Goal: Transaction & Acquisition: Purchase product/service

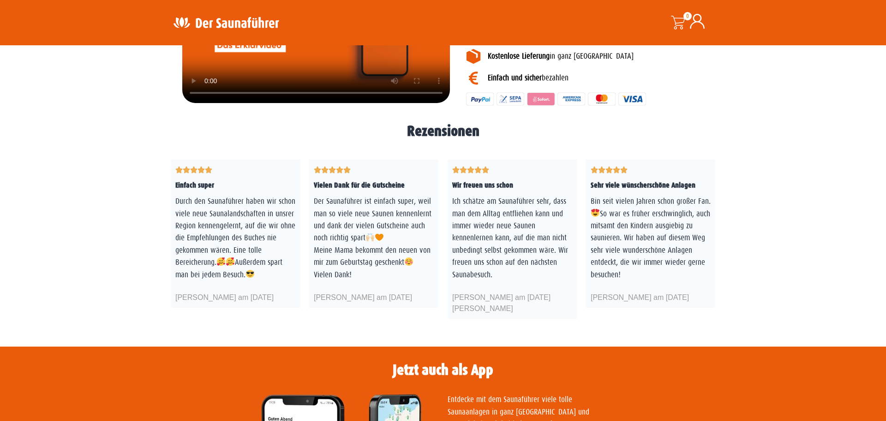
scroll to position [1829, 0]
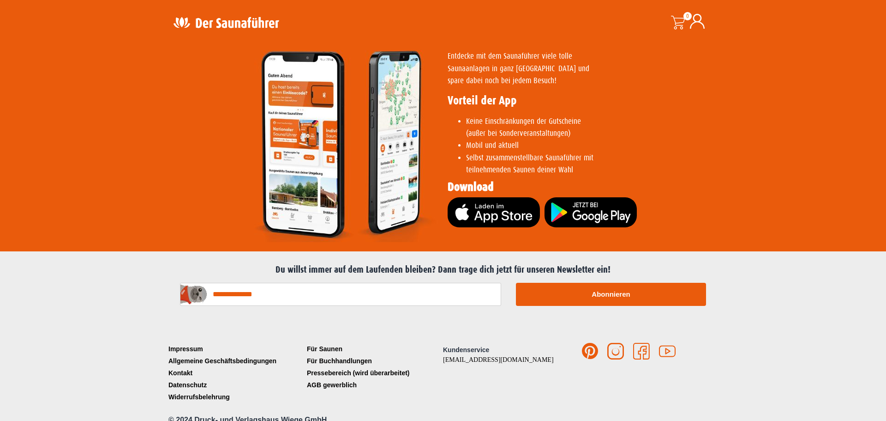
click at [521, 374] on div "Kundenservice service@der-saunafuehrer.de" at bounding box center [512, 373] width 139 height 60
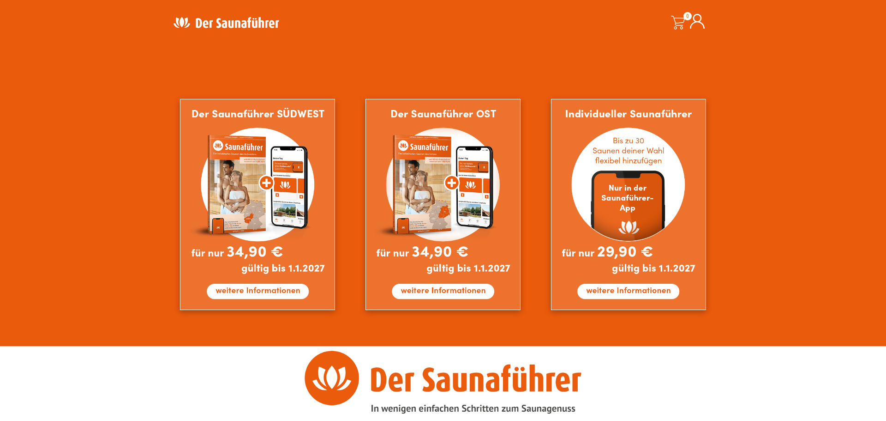
scroll to position [713, 0]
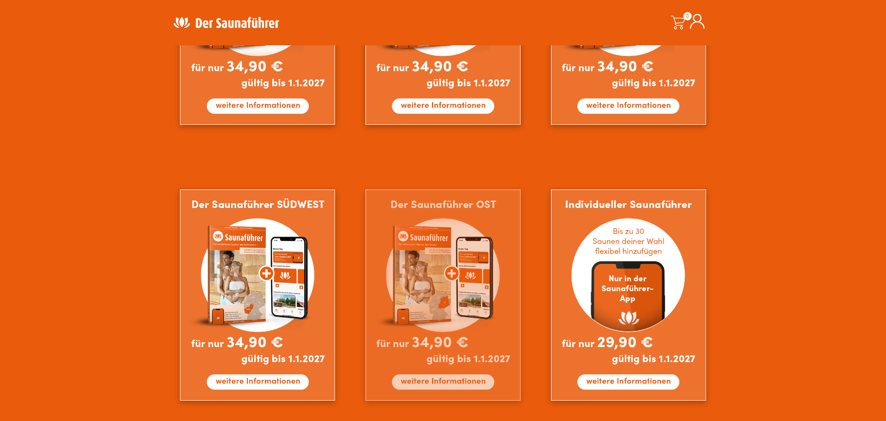
click at [456, 252] on img at bounding box center [443, 294] width 155 height 211
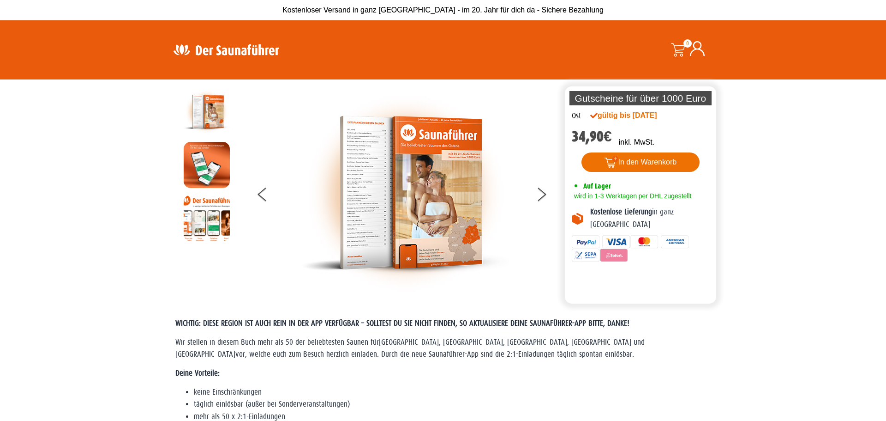
click at [634, 163] on button "In den Warenkorb" at bounding box center [641, 161] width 119 height 19
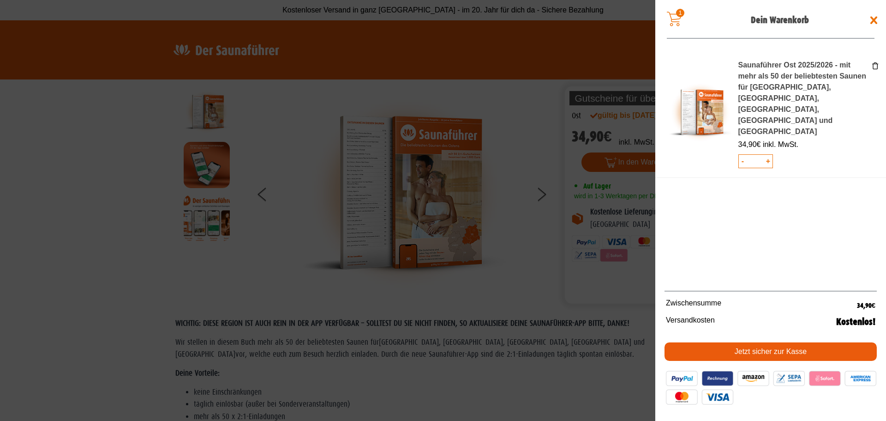
click at [681, 352] on link "Jetzt sicher zur Kasse" at bounding box center [771, 351] width 212 height 18
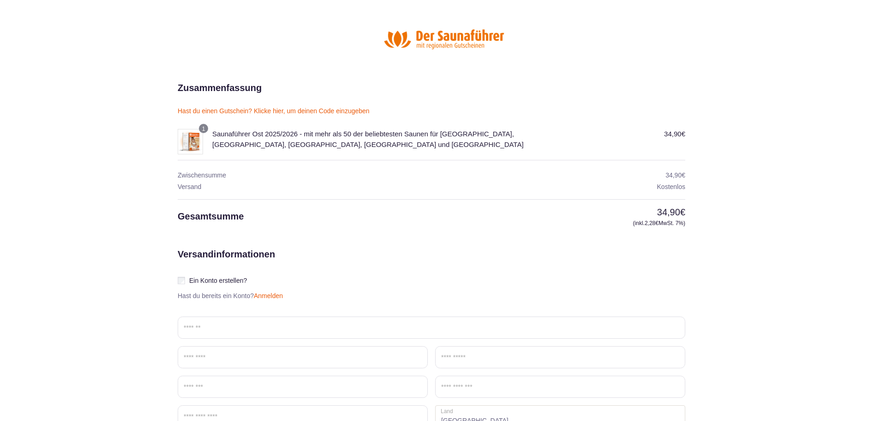
scroll to position [5, 0]
click at [273, 54] on div at bounding box center [446, 37] width 536 height 57
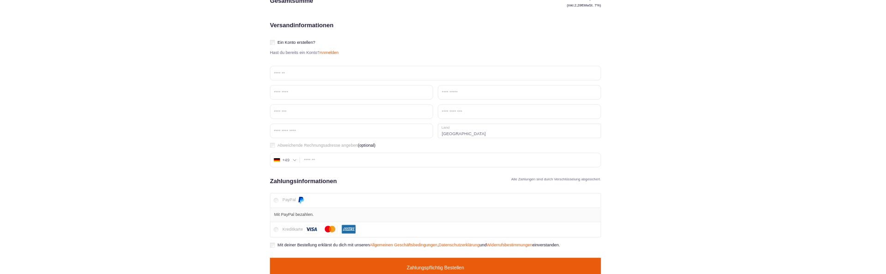
scroll to position [201, 0]
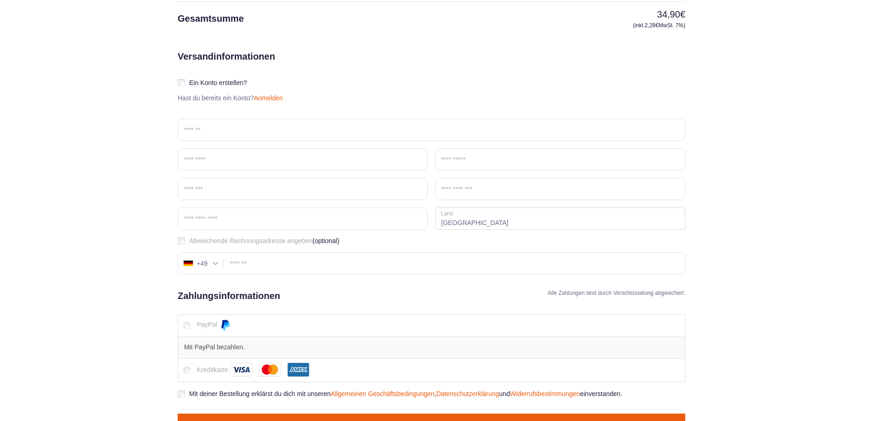
click at [754, 200] on section "Zusammenfassung einblenden 34,90 € 1 Saunaführer Ost 2025/2026 - mit mehr als 5…" at bounding box center [443, 176] width 886 height 586
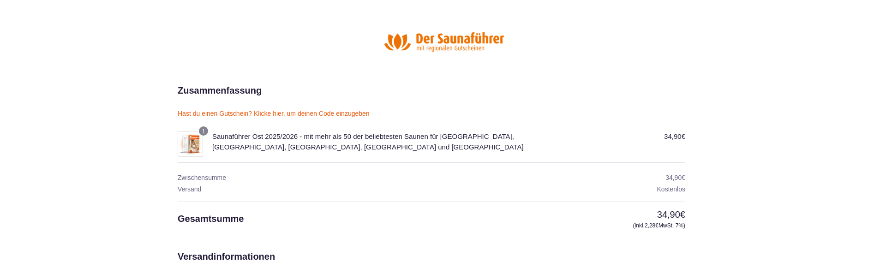
scroll to position [0, 0]
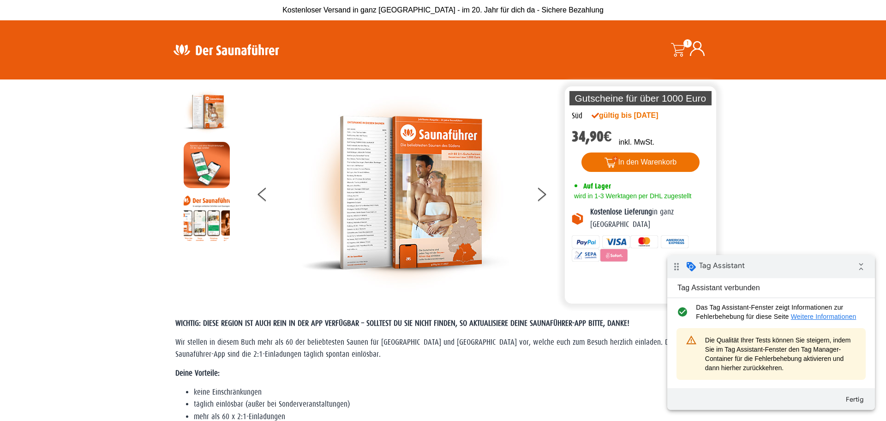
click at [655, 163] on button "In den Warenkorb" at bounding box center [641, 161] width 119 height 19
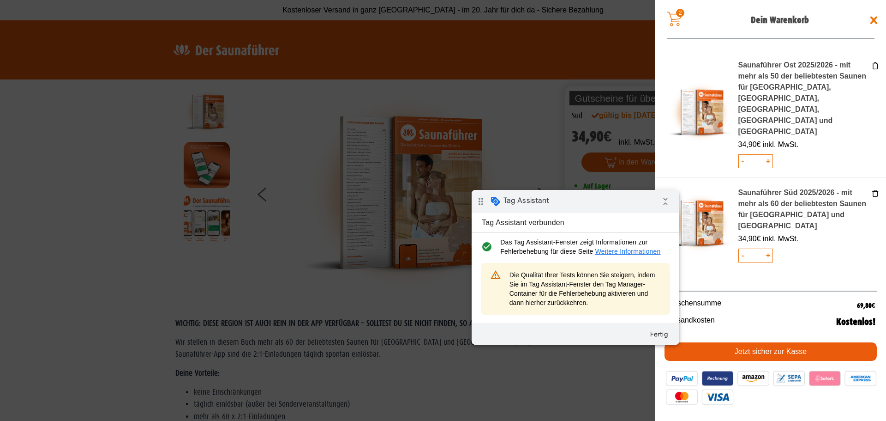
click at [583, 199] on div "drag_indicator Tag Assistant collapse_all" at bounding box center [576, 201] width 208 height 23
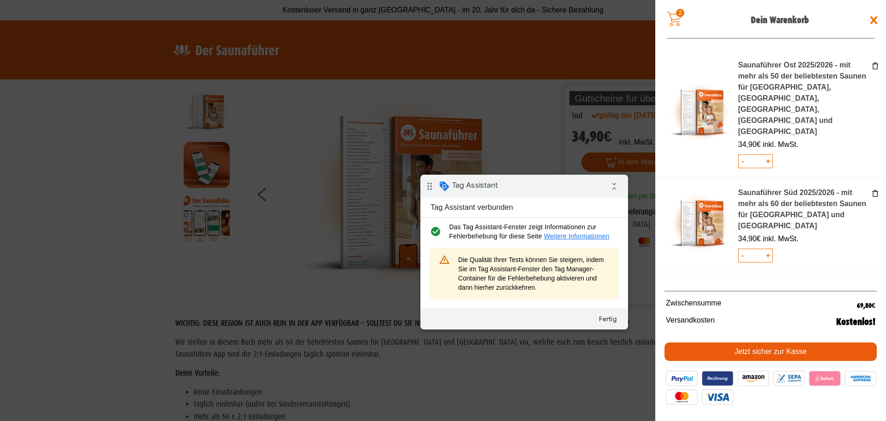
click at [770, 350] on link "Jetzt sicher zur Kasse" at bounding box center [771, 351] width 212 height 18
